Goal: Task Accomplishment & Management: Use online tool/utility

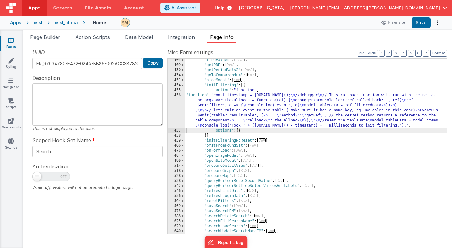
scroll to position [167, 0]
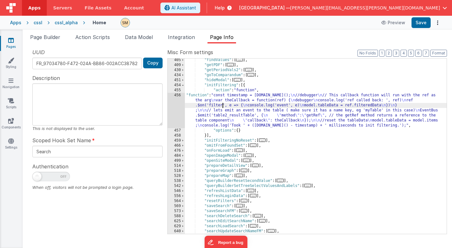
click at [223, 107] on div ""findValues" : [ ... ] , "getPDF" : [ ... ] , "getPeriodVals2" : [ ... ] , "goT…" at bounding box center [316, 149] width 262 height 185
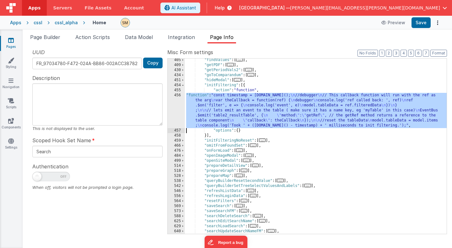
click at [176, 107] on div "456" at bounding box center [176, 110] width 17 height 35
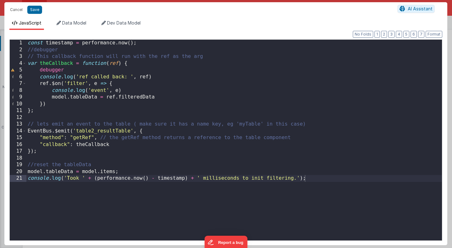
click at [174, 105] on div "const timestamp = performance . now ( ) ; //debugger // This callback function …" at bounding box center [234, 147] width 416 height 214
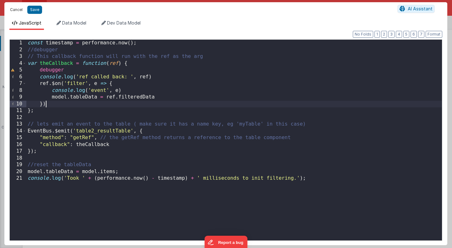
click at [12, 10] on button "Cancel" at bounding box center [16, 9] width 19 height 9
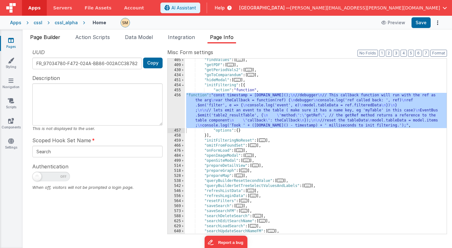
click at [51, 37] on span "Page Builder" at bounding box center [45, 37] width 30 height 6
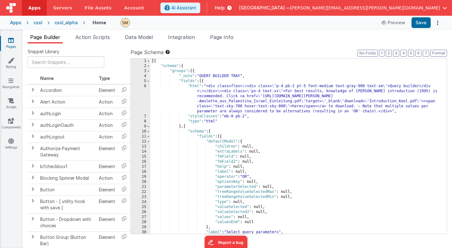
click at [223, 111] on div "[{ "schema" : { "groups" : [{ "_note" : "QUERY BUILDER TRAY" , "fields" : [{ "h…" at bounding box center [298, 150] width 297 height 185
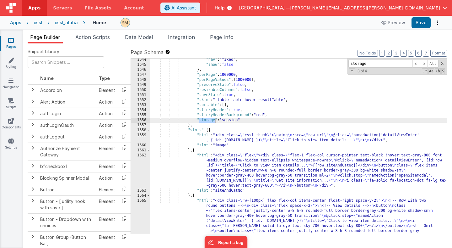
scroll to position [8667, 0]
type input "storage"
click at [200, 120] on div ""nav" : "fixed" , "show" : false } , "perPage" : 1000000 , "perPageValues" : [ …" at bounding box center [298, 145] width 297 height 175
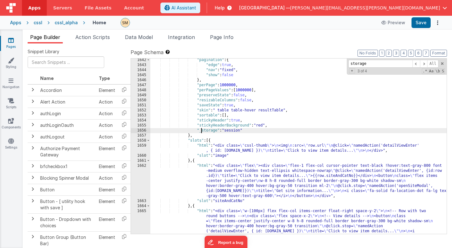
scroll to position [8658, 0]
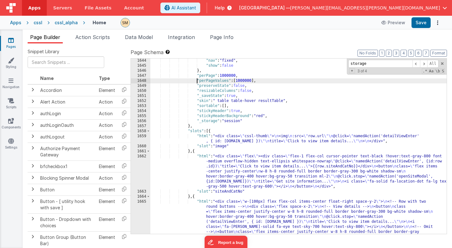
scroll to position [8664, 0]
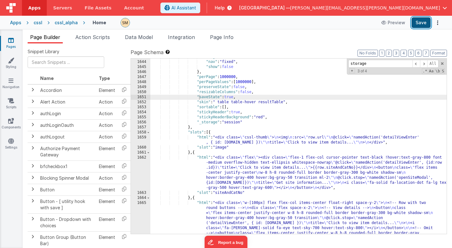
click at [423, 21] on button "Save" at bounding box center [421, 22] width 19 height 11
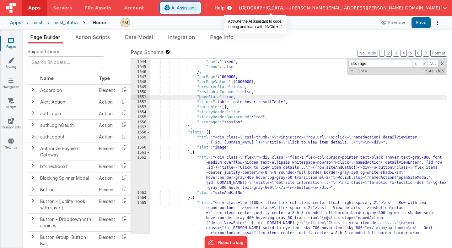
click at [196, 11] on span "AI Assistant" at bounding box center [184, 8] width 25 height 6
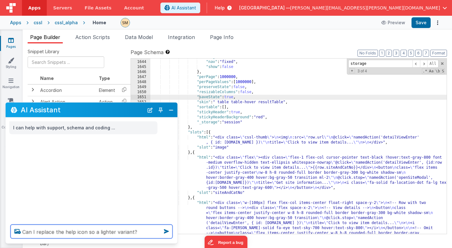
type textarea "Can I replace the help icon so a lighter variant?"
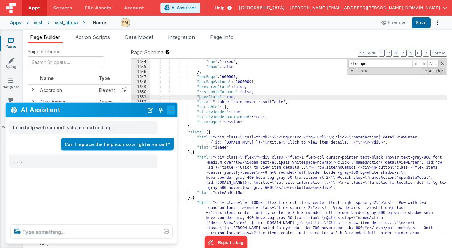
click at [170, 110] on button "Close" at bounding box center [171, 109] width 8 height 9
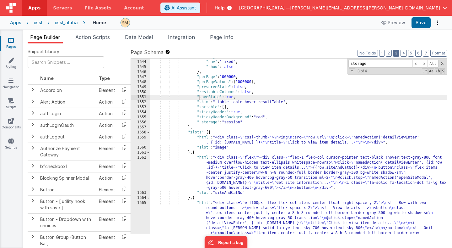
click at [400, 54] on button "3" at bounding box center [396, 53] width 6 height 7
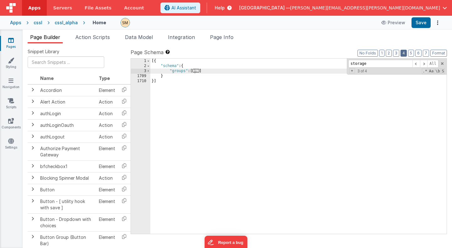
click at [406, 55] on button "4" at bounding box center [404, 53] width 6 height 7
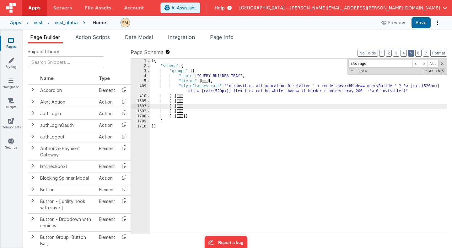
click at [412, 56] on button "5" at bounding box center [411, 53] width 6 height 7
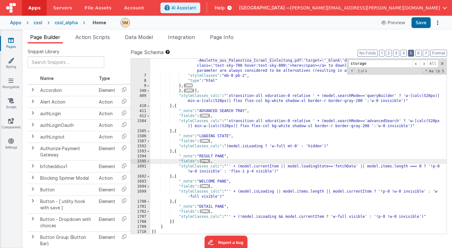
scroll to position [41, 0]
click at [419, 52] on button "6" at bounding box center [419, 53] width 6 height 7
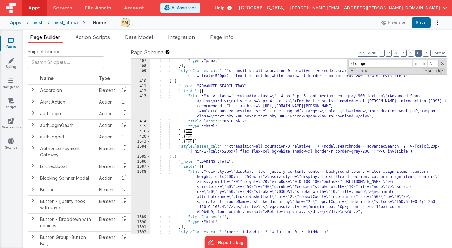
scroll to position [109, 0]
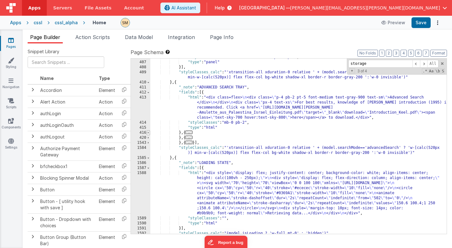
click at [148, 133] on span at bounding box center [148, 132] width 3 height 5
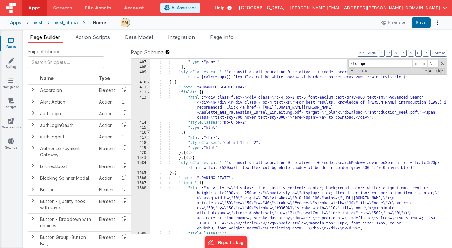
click at [148, 133] on span at bounding box center [148, 132] width 3 height 5
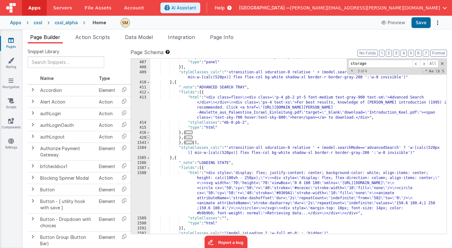
click at [149, 136] on span at bounding box center [148, 137] width 3 height 5
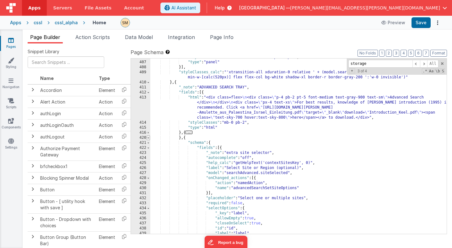
click at [149, 136] on span at bounding box center [148, 137] width 3 height 5
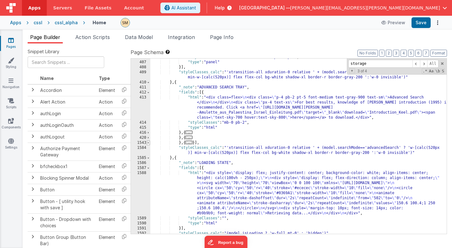
click at [149, 142] on span at bounding box center [148, 142] width 3 height 5
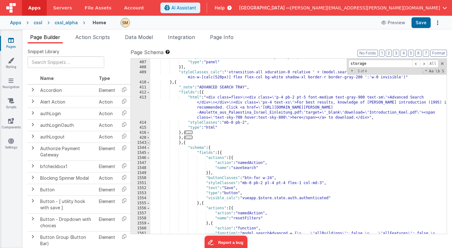
click at [149, 142] on span at bounding box center [148, 142] width 3 height 5
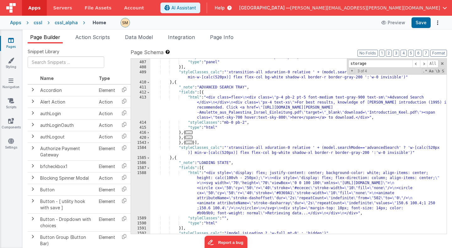
click at [65, 22] on div "cssl_alpha" at bounding box center [66, 22] width 23 height 6
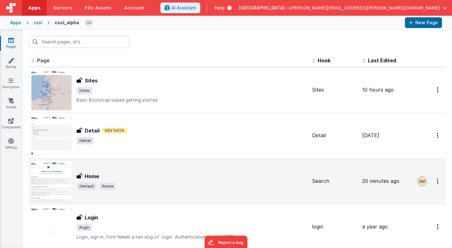
click at [94, 170] on div "Home Home /default /home" at bounding box center [169, 181] width 276 height 40
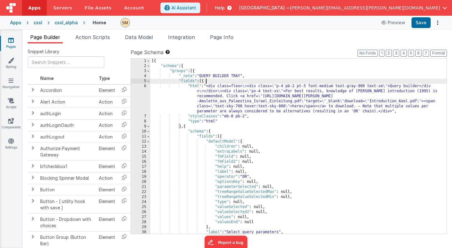
click at [236, 79] on div "[{ "schema" : { "groups" : [{ "_note" : "QUERY BUILDER TRAY" , "fields" : [{ "h…" at bounding box center [298, 150] width 297 height 185
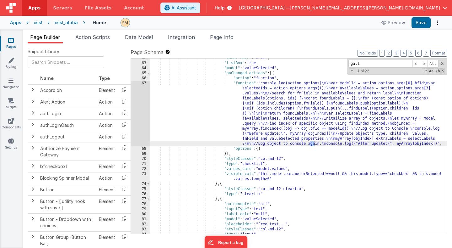
scroll to position [8370, 0]
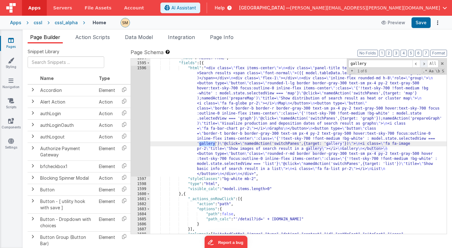
type input "gallery"
click at [424, 64] on span at bounding box center [424, 64] width 8 height 8
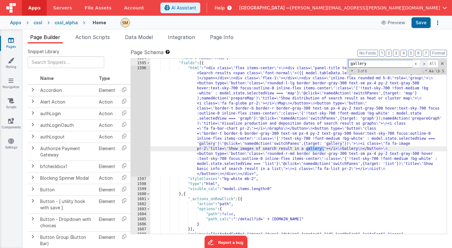
click at [424, 64] on span at bounding box center [424, 64] width 8 height 8
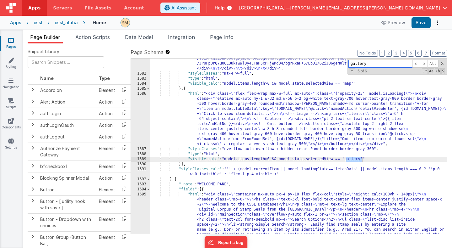
scroll to position [9364, 0]
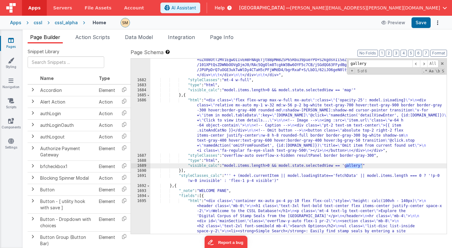
click at [235, 126] on div ""html" : " \t <div id='mapContainer'> \n\t <div id='map'></div> \n\t <div id='b…" at bounding box center [298, 188] width 297 height 622
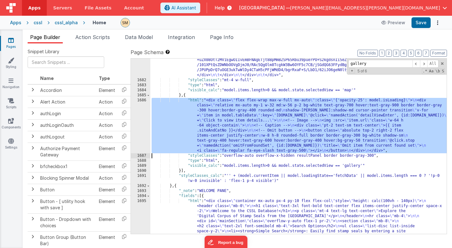
click at [140, 125] on div "1686" at bounding box center [140, 125] width 19 height 55
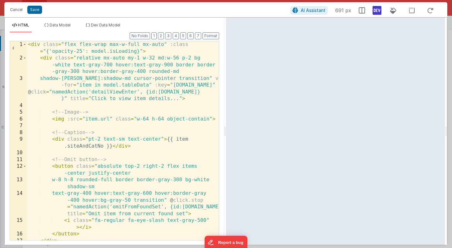
click at [379, 11] on icon at bounding box center [377, 10] width 9 height 10
click at [83, 157] on div "< div class = "flex flex-wrap max-w-full mx-auto" :class = "{'opacity-25': mode…" at bounding box center [123, 150] width 192 height 219
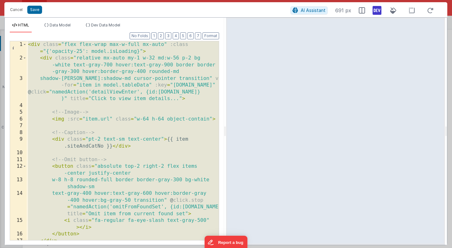
click at [107, 65] on div "< div class = "flex flex-wrap max-w-full mx-auto" :class = "{'opacity-25': mode…" at bounding box center [123, 150] width 192 height 219
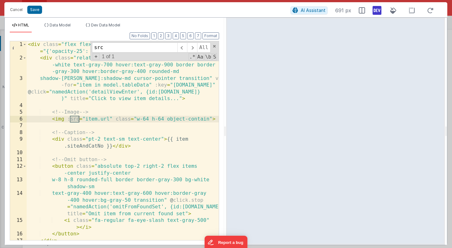
type input "src"
click at [166, 119] on div "< div class = "flex flex-wrap max-w-full mx-auto" :class = "{'opacity-25': mode…" at bounding box center [123, 150] width 192 height 219
paste textarea
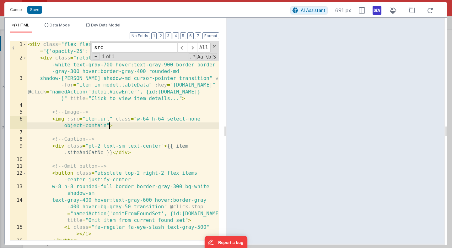
click at [108, 124] on div "< div class = "flex flex-wrap max-w-full mx-auto" :class = "{'opacity-25': mode…" at bounding box center [123, 150] width 192 height 219
click at [35, 11] on button "Save" at bounding box center [34, 10] width 15 height 8
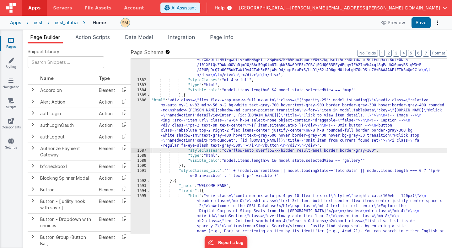
scroll to position [9368, 0]
click at [146, 37] on span "Data Model" at bounding box center [139, 37] width 28 height 6
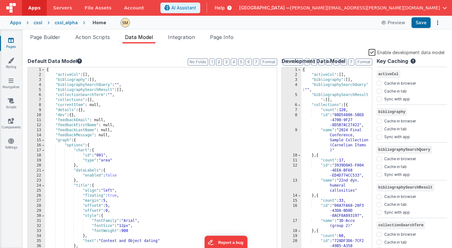
click at [373, 53] on label "Enable development data model" at bounding box center [407, 51] width 76 height 7
click at [0, 0] on input "Enable development data model" at bounding box center [0, 0] width 0 height 0
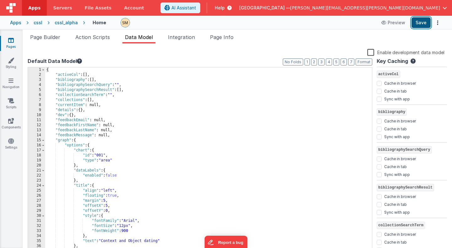
click at [424, 23] on button "Save" at bounding box center [421, 22] width 19 height 11
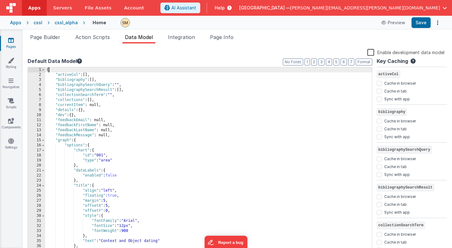
click at [102, 71] on div "{ "activeCol" : [ ] , "bibliography" : [ ] , "bibliographySearchQuery" : "" , "…" at bounding box center [208, 165] width 327 height 196
click at [228, 37] on span "Page Info" at bounding box center [222, 37] width 24 height 6
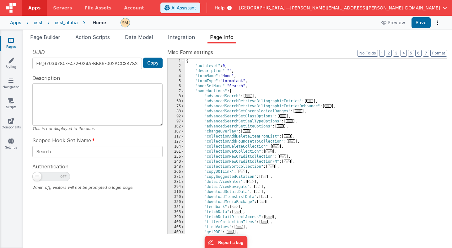
click at [242, 65] on div "{ "authLevel" : 0 , "description" : "" , "formName" : "Home" , "formType" : "fo…" at bounding box center [316, 150] width 262 height 185
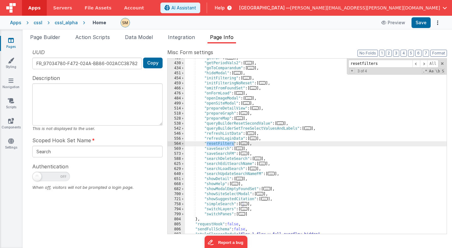
scroll to position [722, 0]
type input "resetfilters"
click at [209, 144] on div ""getPDF" : [ ... ] , "getPeriodVals2" : [ ... ] , "goToComparandum" : [ ... ] ,…" at bounding box center [316, 148] width 262 height 185
click at [183, 143] on span at bounding box center [182, 143] width 3 height 5
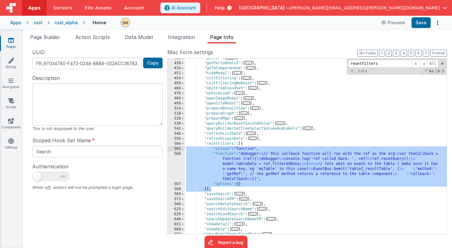
drag, startPoint x: 215, startPoint y: 187, endPoint x: 186, endPoint y: 147, distance: 49.7
click at [186, 147] on div ""getPDF" : [ ... ] , "getPeriodVals2" : [ ... ] , "goToComparandum" : [ ... ] ,…" at bounding box center [316, 148] width 262 height 185
click at [215, 144] on div ""getPDF" : [ ... ] , "getPeriodVals2" : [ ... ] , "goToComparandum" : [ ... ] ,…" at bounding box center [316, 148] width 262 height 185
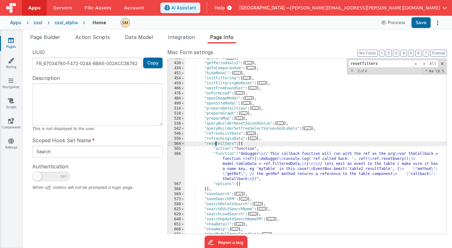
click at [215, 144] on div ""getPDF" : [ ... ] , "getPeriodVals2" : [ ... ] , "goToComparandum" : [ ... ] ,…" at bounding box center [316, 148] width 262 height 185
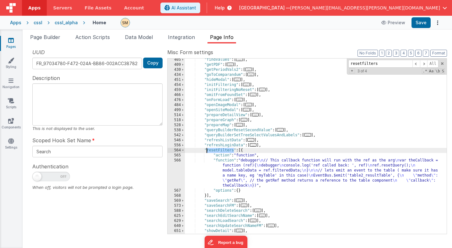
scroll to position [703, 0]
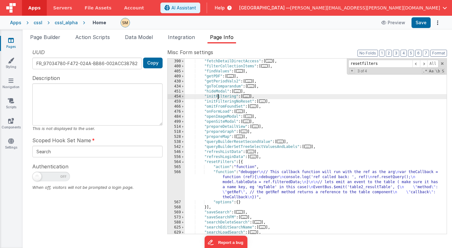
click at [219, 97] on div ""fetchData" : [ ... ] , "fetchDetailDirectAccess" : [ ... ] , "filterCollection…" at bounding box center [316, 146] width 262 height 185
click at [184, 97] on span at bounding box center [182, 96] width 3 height 5
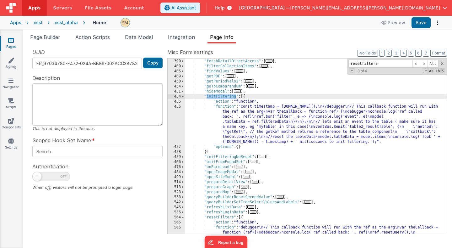
click at [248, 132] on div ""fetchData" : [ ... ] , "fetchDetailDirectAccess" : [ ... ] , "filterCollection…" at bounding box center [316, 159] width 262 height 210
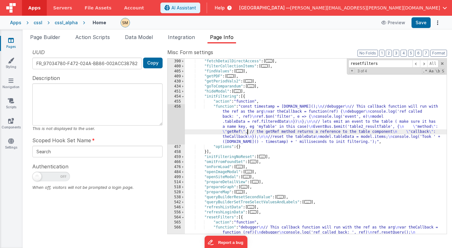
click at [171, 124] on div "456" at bounding box center [176, 124] width 17 height 40
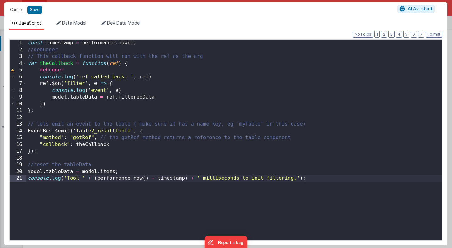
click at [120, 213] on div "const timestamp = performance . now ( ) ; //debugger // This callback function …" at bounding box center [234, 147] width 416 height 214
drag, startPoint x: 127, startPoint y: 190, endPoint x: 21, endPoint y: 194, distance: 105.9
click at [21, 194] on div "1 2 3 4 5 6 7 8 9 10 11 12 13 14 15 16 17 18 19 20 21 22 23 const timestamp = p…" at bounding box center [225, 139] width 433 height 201
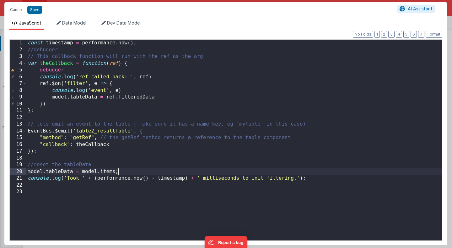
click at [120, 170] on div "const timestamp = performance . now ( ) ; //debugger // This callback function …" at bounding box center [234, 147] width 416 height 214
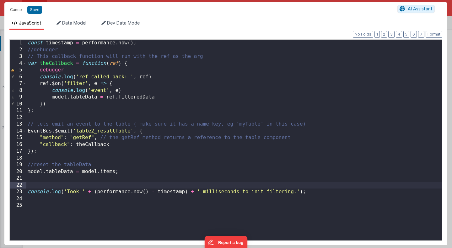
scroll to position [0, 0]
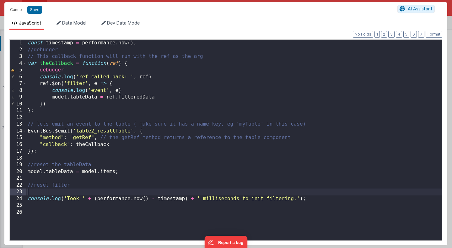
paste textarea
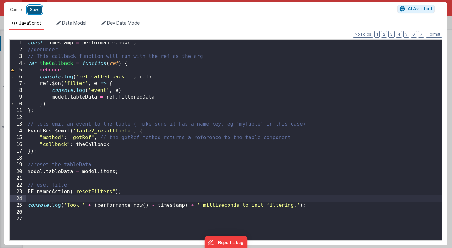
click at [33, 11] on button "Save" at bounding box center [34, 10] width 15 height 8
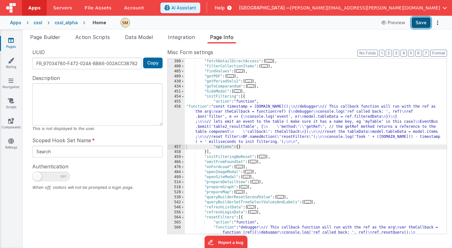
click at [421, 22] on button "Save" at bounding box center [421, 22] width 19 height 11
click at [42, 37] on span "Page Builder" at bounding box center [45, 37] width 30 height 6
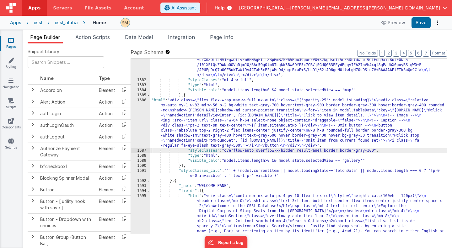
click at [171, 83] on div ""html" : " \t <div id='mapContainer'> \n\t <div id='map'></div> \n\t <div id='b…" at bounding box center [298, 188] width 297 height 622
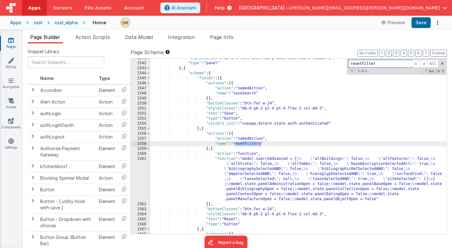
scroll to position [8981, 0]
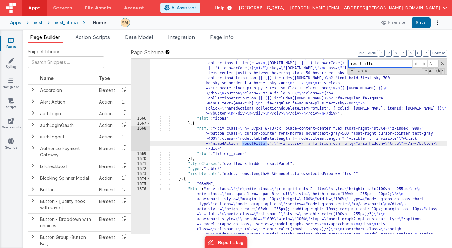
type input "resetfilter"
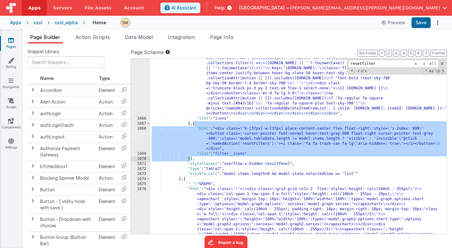
drag, startPoint x: 195, startPoint y: 124, endPoint x: 190, endPoint y: 159, distance: 35.8
click at [190, 159] on div ""html" : "<div class= \" w-[100px] flex flex-col items-center float-right space…" at bounding box center [298, 125] width 297 height 612
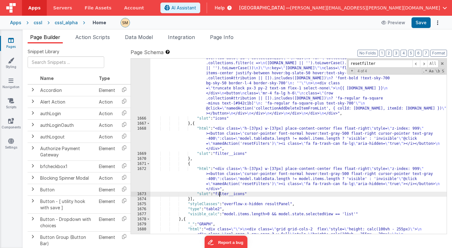
click at [221, 195] on div ""html" : "<div class= \" w-[100px] flex flex-col items-center float-right space…" at bounding box center [298, 125] width 297 height 612
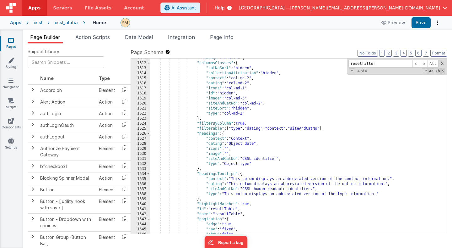
scroll to position [8507, 0]
click at [313, 128] on div ""_storage" : "session" , "columnsClasses" : { "catNoSort" : "hidden" , "collect…" at bounding box center [298, 148] width 297 height 185
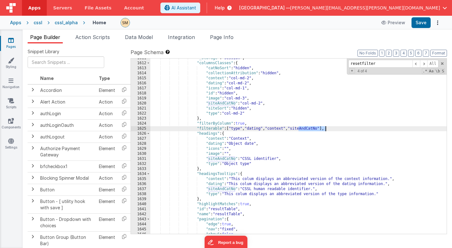
click at [313, 128] on div ""_storage" : "session" , "columnsClasses" : { "catNoSort" : "hidden" , "collect…" at bounding box center [298, 148] width 297 height 185
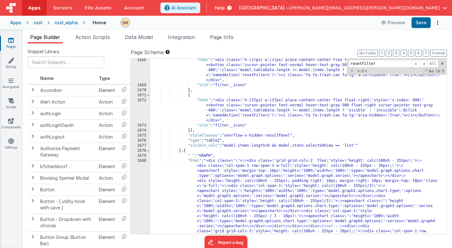
scroll to position [9011, 0]
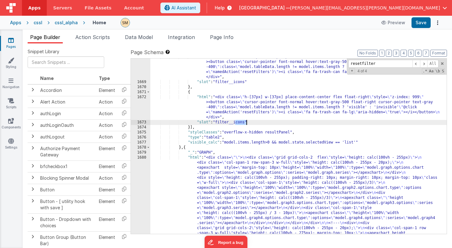
drag, startPoint x: 237, startPoint y: 123, endPoint x: 247, endPoint y: 124, distance: 10.1
click at [247, 124] on div ""html" : "<div class= \" h-[37px] w-[37px] place-content-center flex float-righ…" at bounding box center [298, 224] width 297 height 341
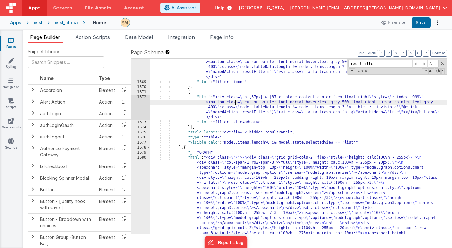
click at [236, 104] on div ""html" : "<div class= \" h-[37px] w-[37px] place-content-center flex float-righ…" at bounding box center [298, 224] width 297 height 341
click at [425, 25] on button "Save" at bounding box center [421, 22] width 19 height 11
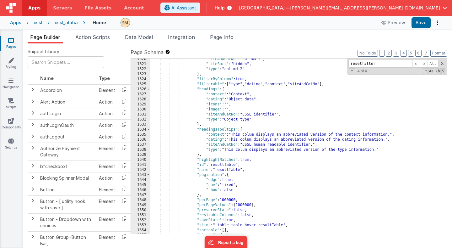
scroll to position [8539, 0]
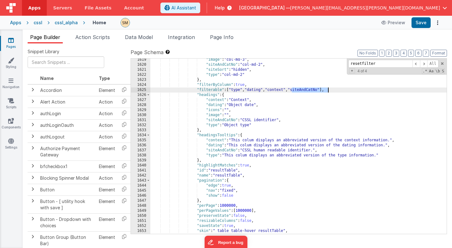
drag, startPoint x: 292, startPoint y: 90, endPoint x: 328, endPoint y: 89, distance: 36.8
click at [328, 89] on div ""image" : "col-md-3" , "siteAndCatNo" : "col-md-2" , "siteSort" : "hidden" , "t…" at bounding box center [298, 149] width 297 height 185
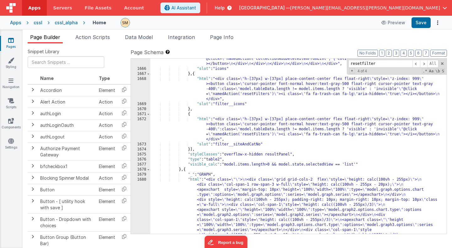
scroll to position [8988, 0]
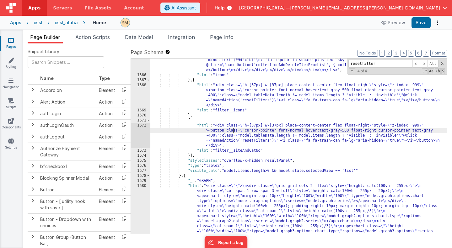
click at [232, 130] on div ""html" : "<div class= \" w-[100px] flex flex-col items-center float-right space…" at bounding box center [298, 82] width 297 height 612
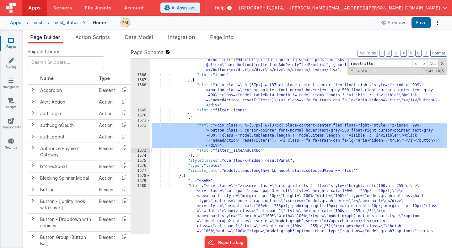
click at [145, 134] on div "1672" at bounding box center [140, 135] width 19 height 25
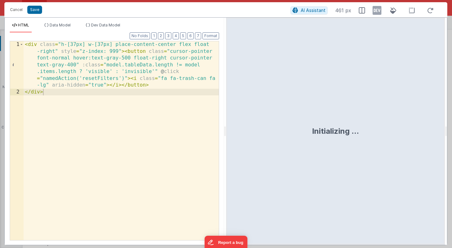
click at [152, 82] on div "< div class = "h-[37px] w-[37px] place-content-center flex float -right" style …" at bounding box center [121, 167] width 195 height 253
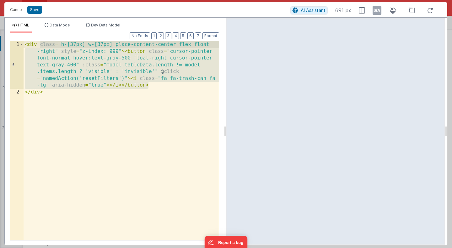
drag, startPoint x: 158, startPoint y: 85, endPoint x: 40, endPoint y: 46, distance: 125.1
click at [40, 46] on div "< div class = "h-[37px] w-[37px] place-content-center flex float -right" style …" at bounding box center [121, 167] width 195 height 253
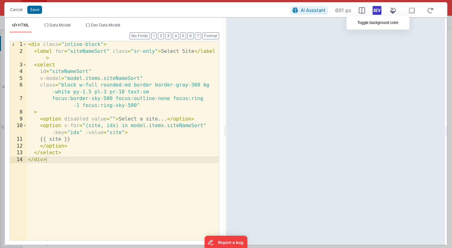
click at [379, 11] on icon at bounding box center [377, 10] width 9 height 10
click at [177, 126] on div "< div class = "inline-block" > < label for = "siteNameSort" class = "sr-only" >…" at bounding box center [123, 147] width 192 height 212
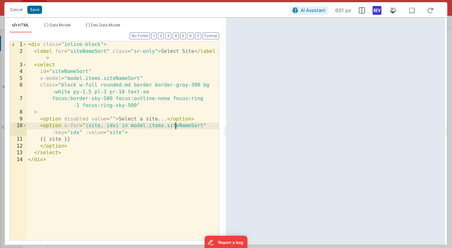
click at [177, 126] on div "< div class = "inline-block" > < label for = "siteNameSort" class = "sr-only" >…" at bounding box center [123, 147] width 192 height 212
click at [119, 79] on div "< div class = "inline-block" > < label for = "siteNameSort" class = "sr-only" >…" at bounding box center [123, 147] width 192 height 212
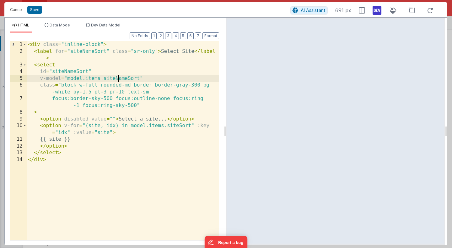
click at [119, 79] on div "< div class = "inline-block" > < label for = "siteNameSort" class = "sr-only" >…" at bounding box center [123, 147] width 192 height 212
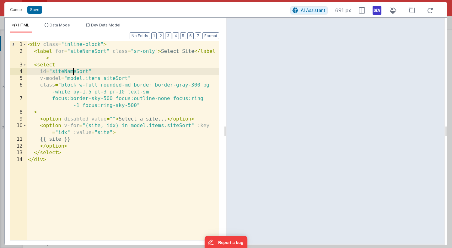
click at [74, 70] on div "< div class = "inline-block" > < label for = "siteNameSort" class = "sr-only" >…" at bounding box center [123, 147] width 192 height 212
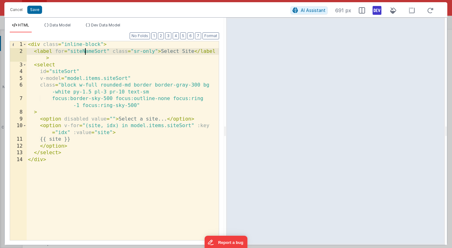
click at [85, 52] on div "< div class = "inline-block" > < label for = "siteNameSort" class = "sr-only" >…" at bounding box center [123, 147] width 192 height 212
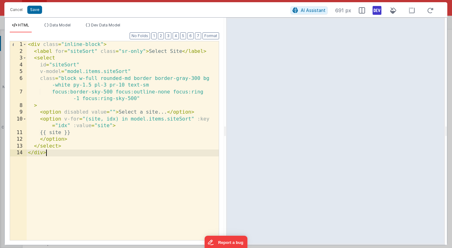
click at [123, 151] on div "< div class = "inline-block" > < label for = "siteSort" class = "sr-only" > Sel…" at bounding box center [123, 147] width 192 height 212
click at [36, 11] on button "Save" at bounding box center [34, 10] width 15 height 8
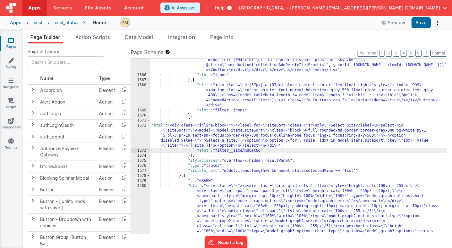
click at [150, 33] on div "Page Builder Action Scripts Data Model Integration Page Info Snippet Library Na…" at bounding box center [238, 139] width 430 height 218
click at [149, 41] on li "Data Model" at bounding box center [139, 38] width 33 height 10
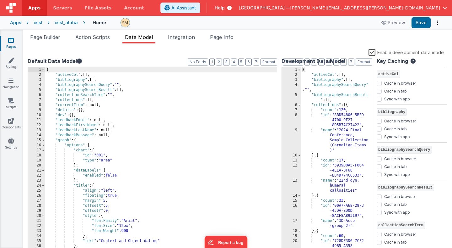
click at [372, 54] on label "Enable development data model" at bounding box center [407, 51] width 76 height 7
click at [0, 0] on input "Enable development data model" at bounding box center [0, 0] width 0 height 0
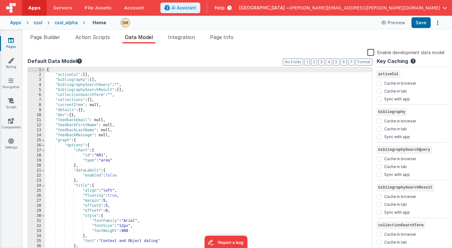
click at [144, 86] on div "{ "activeCol" : [ ] , "bibliography" : [ ] , "bibliographySearchQuery" : "" , "…" at bounding box center [208, 165] width 327 height 196
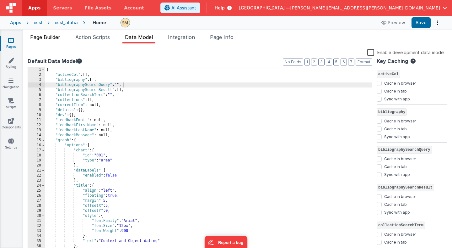
click at [52, 38] on span "Page Builder" at bounding box center [45, 37] width 30 height 6
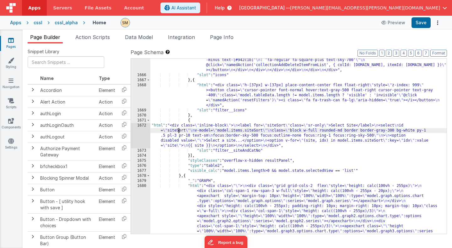
click at [178, 132] on div ""html" : "<div class= \" w-[100px] flex flex-col items-center float-right space…" at bounding box center [298, 82] width 297 height 612
click at [172, 130] on div ""html" : "<div class= \" w-[100px] flex flex-col items-center float-right space…" at bounding box center [298, 82] width 297 height 612
click at [144, 134] on div "1672" at bounding box center [140, 135] width 19 height 25
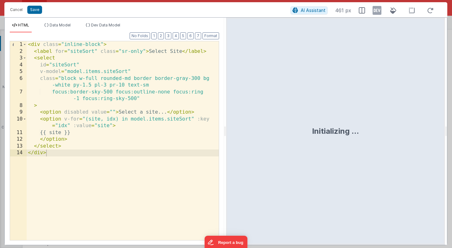
click at [144, 134] on div "< div class = "inline-block" > < label for = "siteSort" class = "sr-only" > Sel…" at bounding box center [123, 147] width 192 height 212
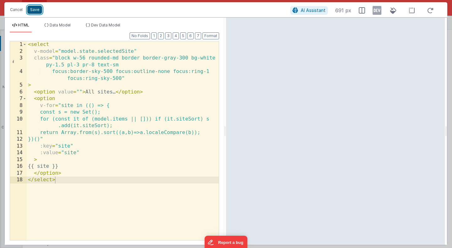
click at [35, 9] on button "Save" at bounding box center [34, 10] width 15 height 8
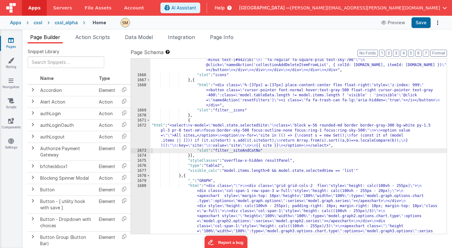
click at [182, 139] on div ""html" : "<div class= \" w-[100px] flex flex-col items-center float-right space…" at bounding box center [298, 82] width 297 height 612
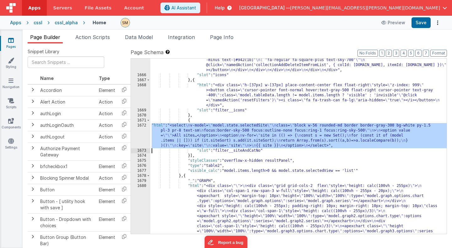
click at [146, 134] on div "1672" at bounding box center [140, 135] width 19 height 25
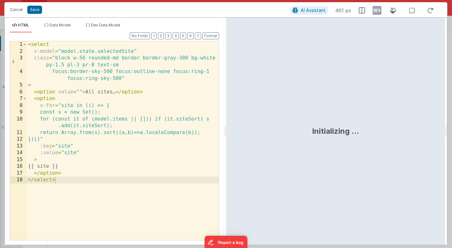
click at [145, 137] on div "< select v-model = "model.state.selectedSite" class = "block w-56 rounded-md bo…" at bounding box center [123, 147] width 192 height 212
click at [38, 9] on button "Save" at bounding box center [34, 10] width 15 height 8
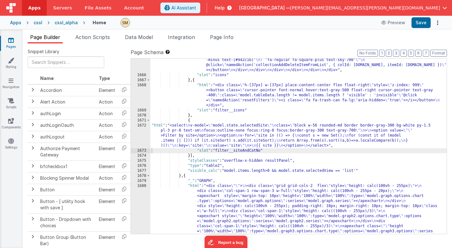
click at [163, 128] on div ""html" : "<div class= \" w-[100px] flex flex-col items-center float-right space…" at bounding box center [298, 82] width 297 height 612
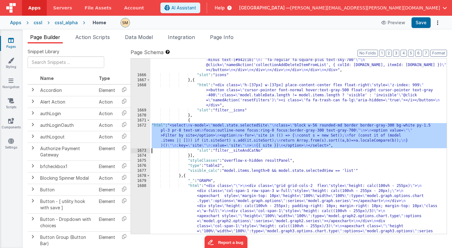
click at [140, 135] on div "1672" at bounding box center [140, 135] width 19 height 25
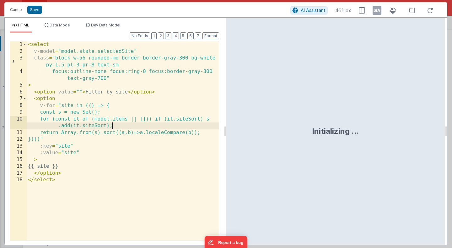
click at [138, 128] on div "< select v-model = "model.state.selectedSite" class = "block w-56 rounded-md bo…" at bounding box center [123, 147] width 192 height 212
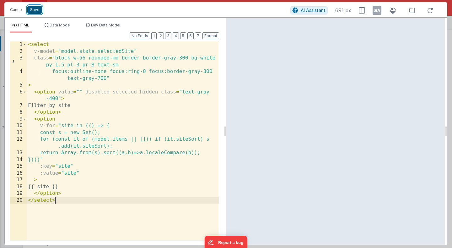
click at [34, 10] on button "Save" at bounding box center [34, 10] width 15 height 8
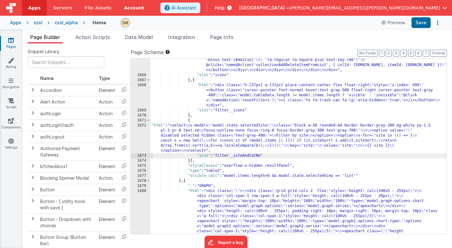
scroll to position [8984, 0]
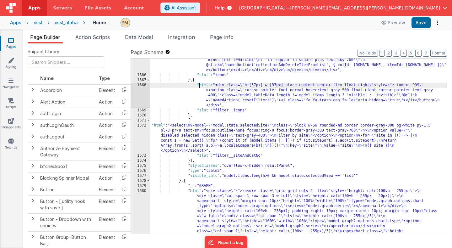
click at [200, 87] on div ""html" : "<div class= \" w-[100px] flex flex-col items-center float-right space…" at bounding box center [298, 82] width 297 height 612
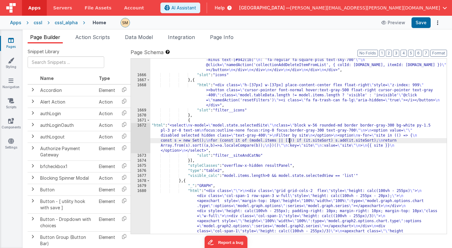
click at [289, 141] on div ""html" : "<div class= \" w-[100px] flex flex-col items-center float-right space…" at bounding box center [298, 82] width 297 height 612
click at [140, 140] on div "1672" at bounding box center [140, 138] width 19 height 30
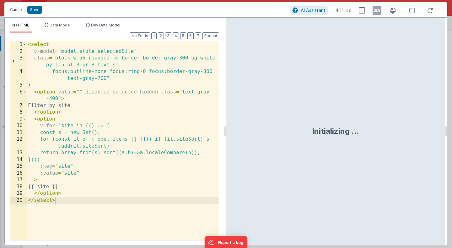
click at [140, 140] on div "< select v-model = "model.state.selectedSite" class = "block w-56 rounded-md bo…" at bounding box center [123, 147] width 192 height 212
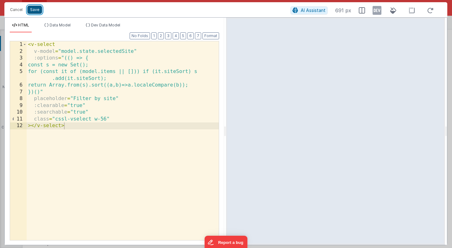
click at [33, 12] on button "Save" at bounding box center [34, 10] width 15 height 8
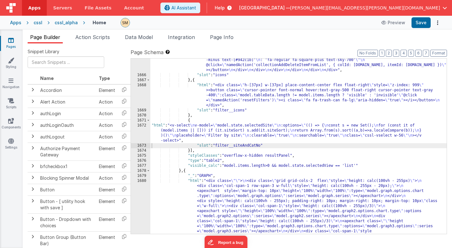
scroll to position [8992, 0]
click at [72, 63] on input "text" at bounding box center [66, 62] width 77 height 12
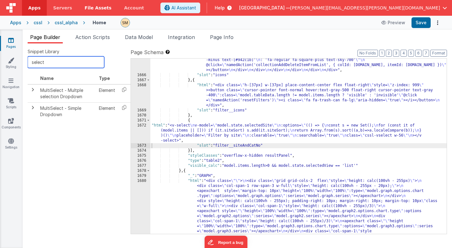
type input "select"
click at [174, 132] on div ""html" : "<div class= \" w-[100px] flex flex-col items-center float-right space…" at bounding box center [298, 82] width 297 height 612
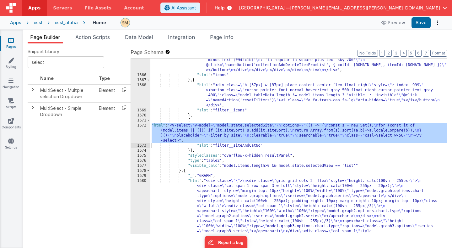
click at [144, 134] on div "1672" at bounding box center [140, 133] width 19 height 20
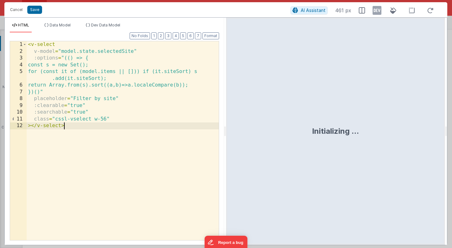
click at [144, 134] on div "< v-select v-model = "model.state.selectedSite" :options = "(() => { const s = …" at bounding box center [123, 147] width 192 height 212
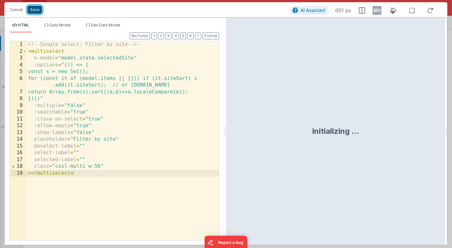
click at [33, 10] on button "Save" at bounding box center [34, 10] width 15 height 8
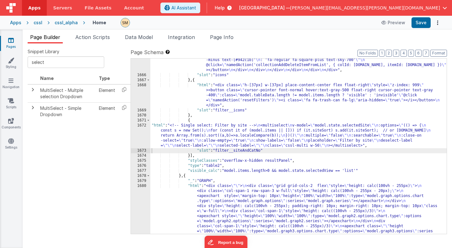
scroll to position [8988, 0]
click at [424, 24] on button "Save" at bounding box center [421, 22] width 19 height 11
click at [14, 59] on link "Styling" at bounding box center [11, 63] width 23 height 13
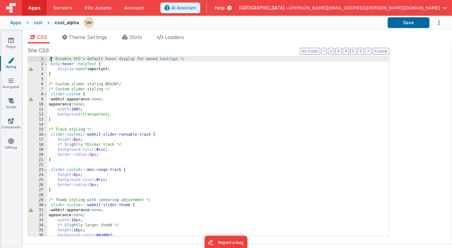
click at [50, 59] on div "/* Disable VFG's default hover display for moved tooltips */ .help :hover .help…" at bounding box center [218, 151] width 342 height 189
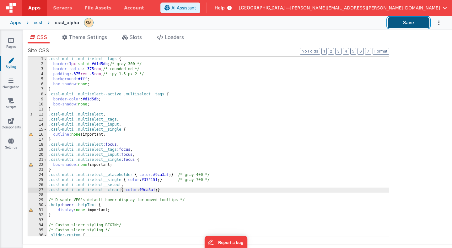
click at [417, 22] on button "Save" at bounding box center [409, 22] width 42 height 11
click at [92, 194] on div ".cssl-multi .multiselect__tags { border : 1 px solid #d1d5db ; /* gray-300 */ b…" at bounding box center [218, 151] width 342 height 189
